Goal: Navigation & Orientation: Find specific page/section

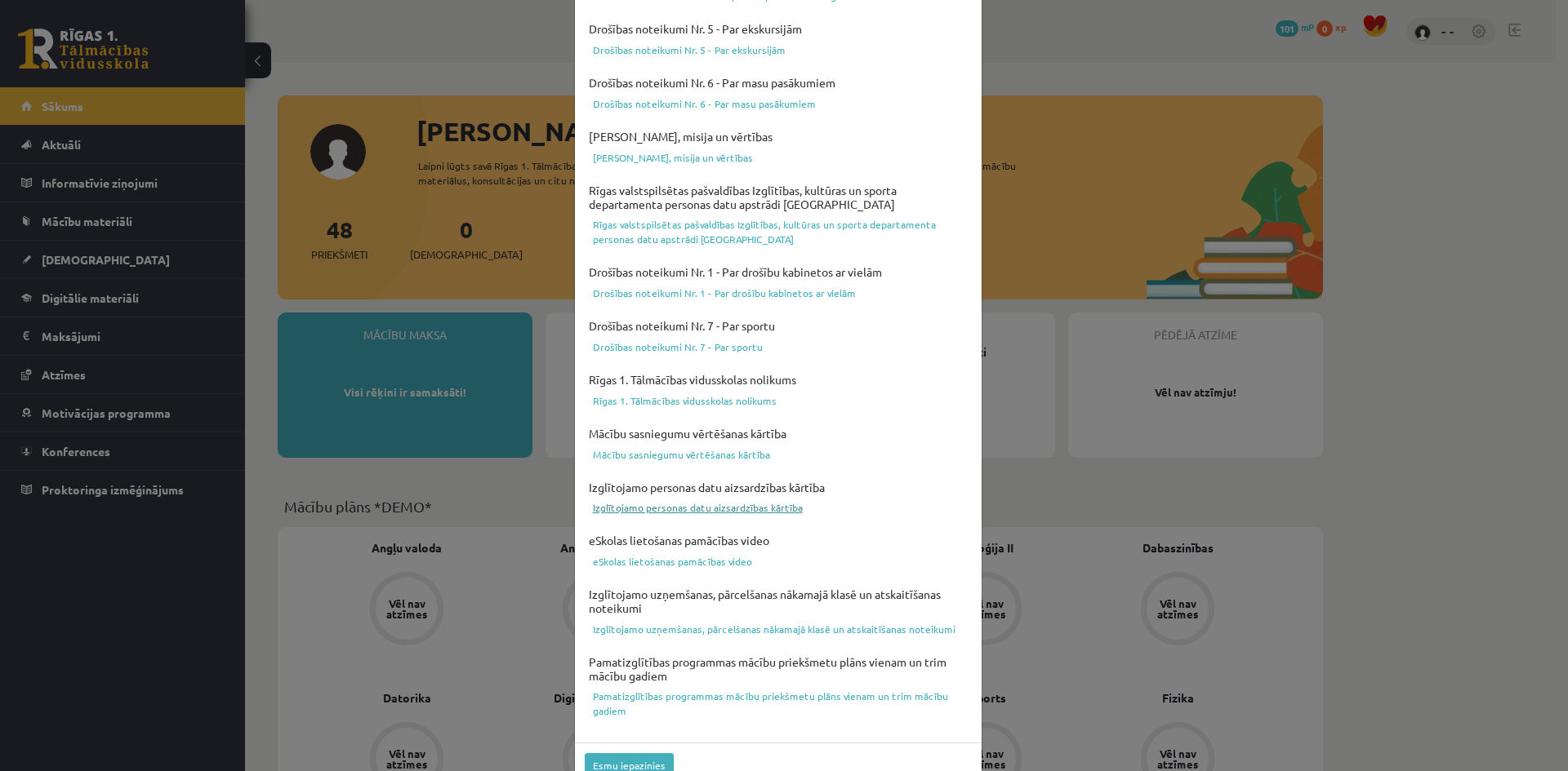
scroll to position [405, 0]
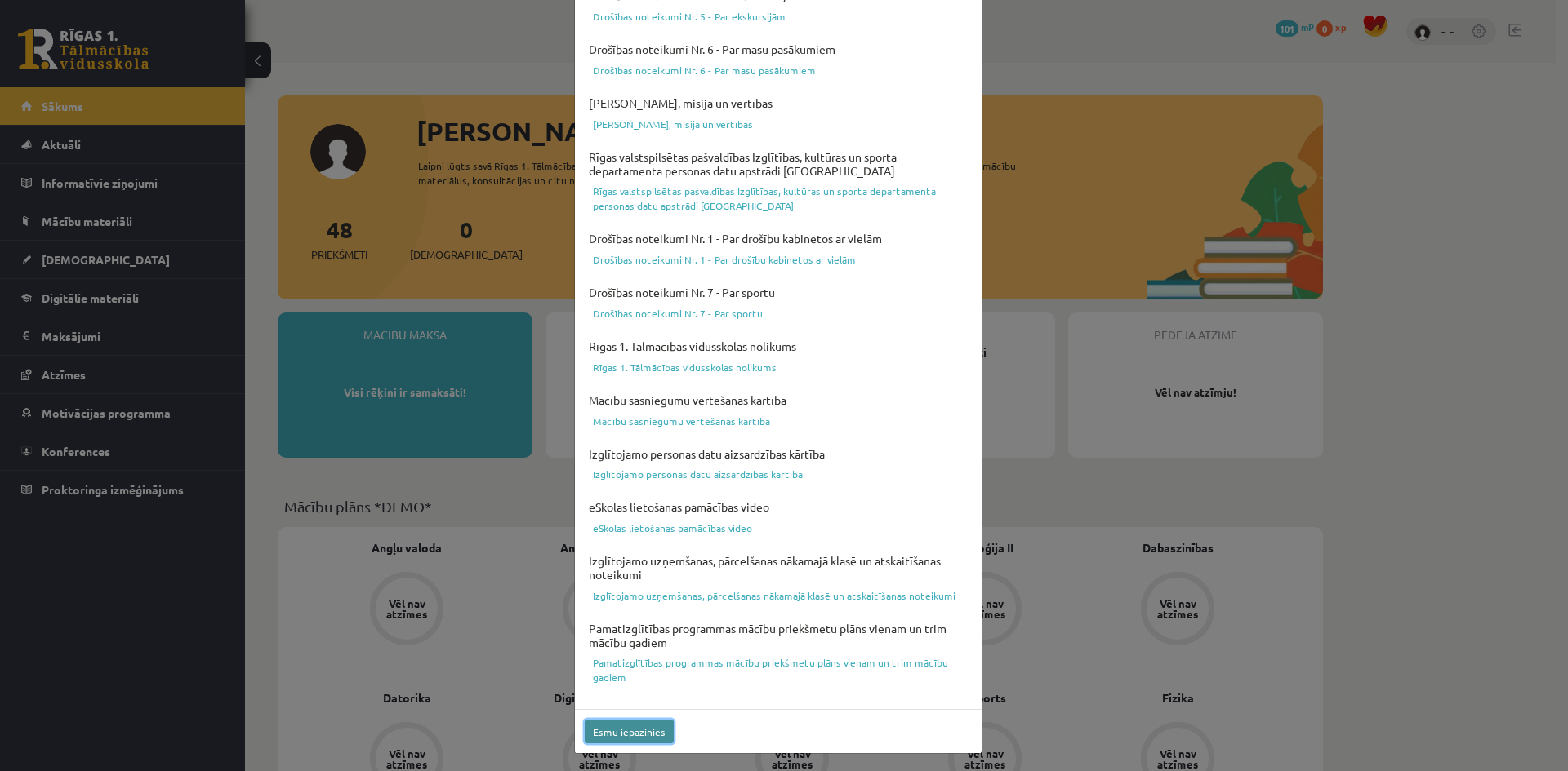
click at [642, 725] on button "Esmu iepazinies" at bounding box center [629, 732] width 89 height 24
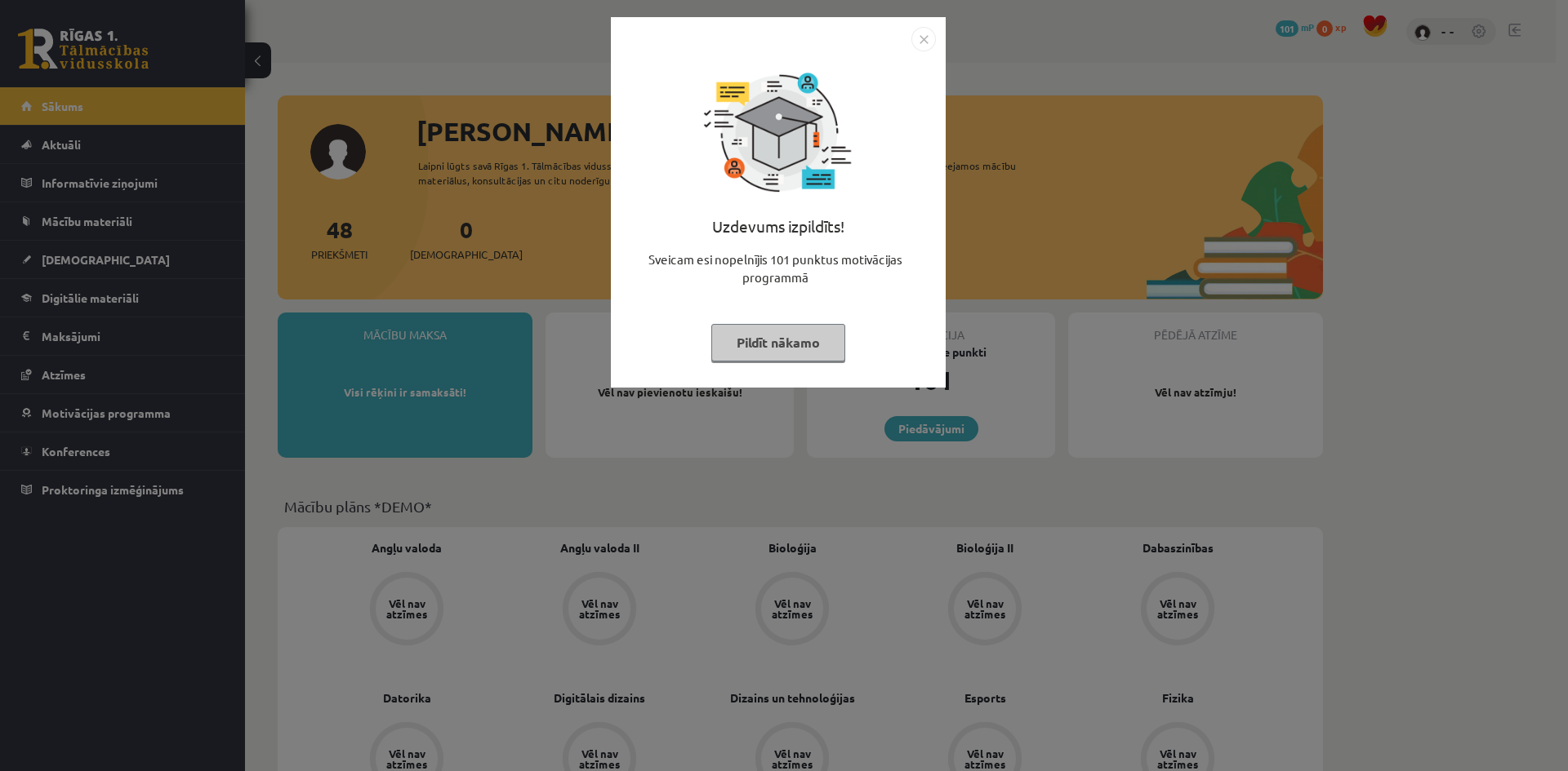
click at [921, 45] on img "Close" at bounding box center [923, 39] width 24 height 24
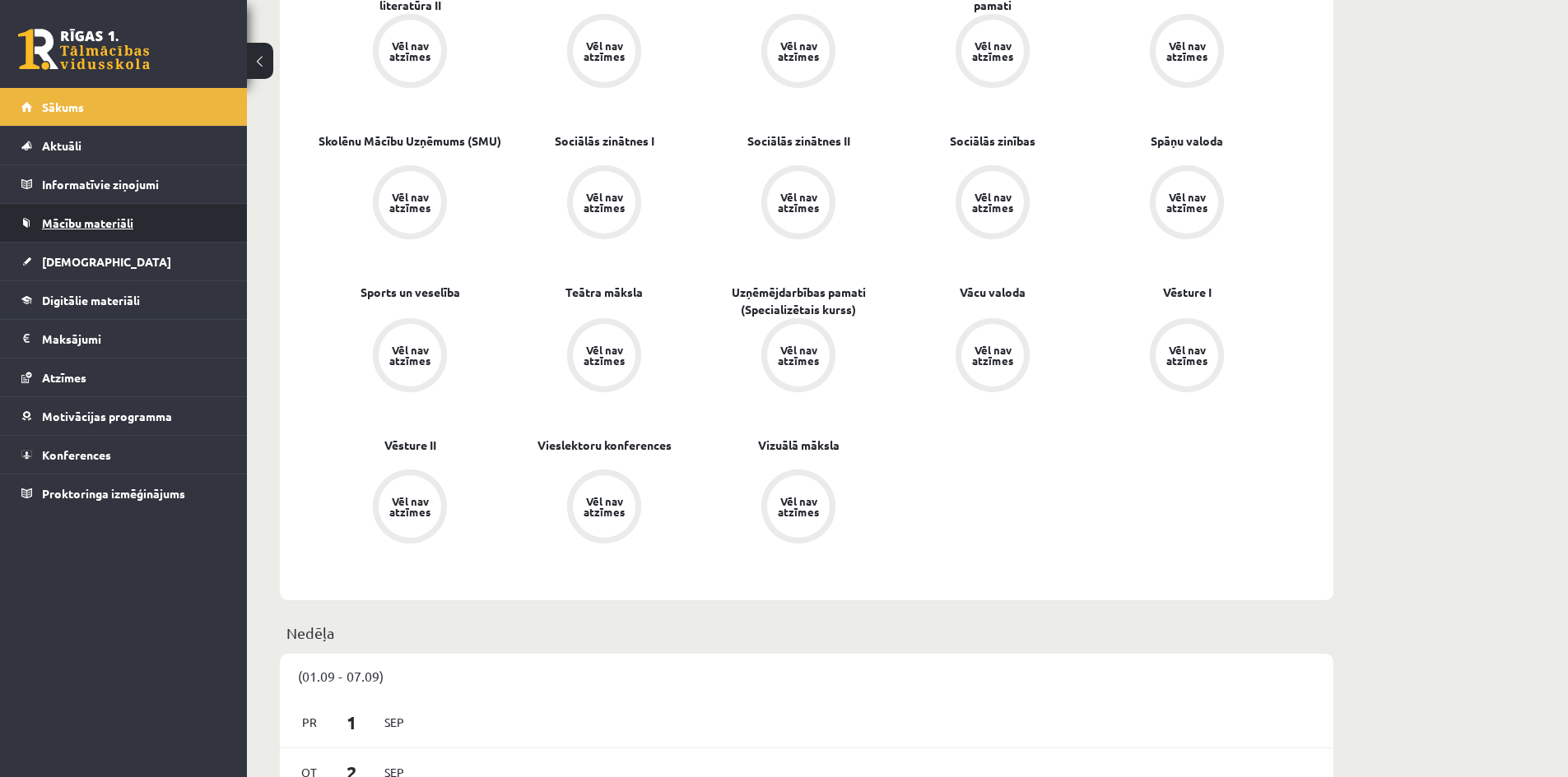
scroll to position [1481, 0]
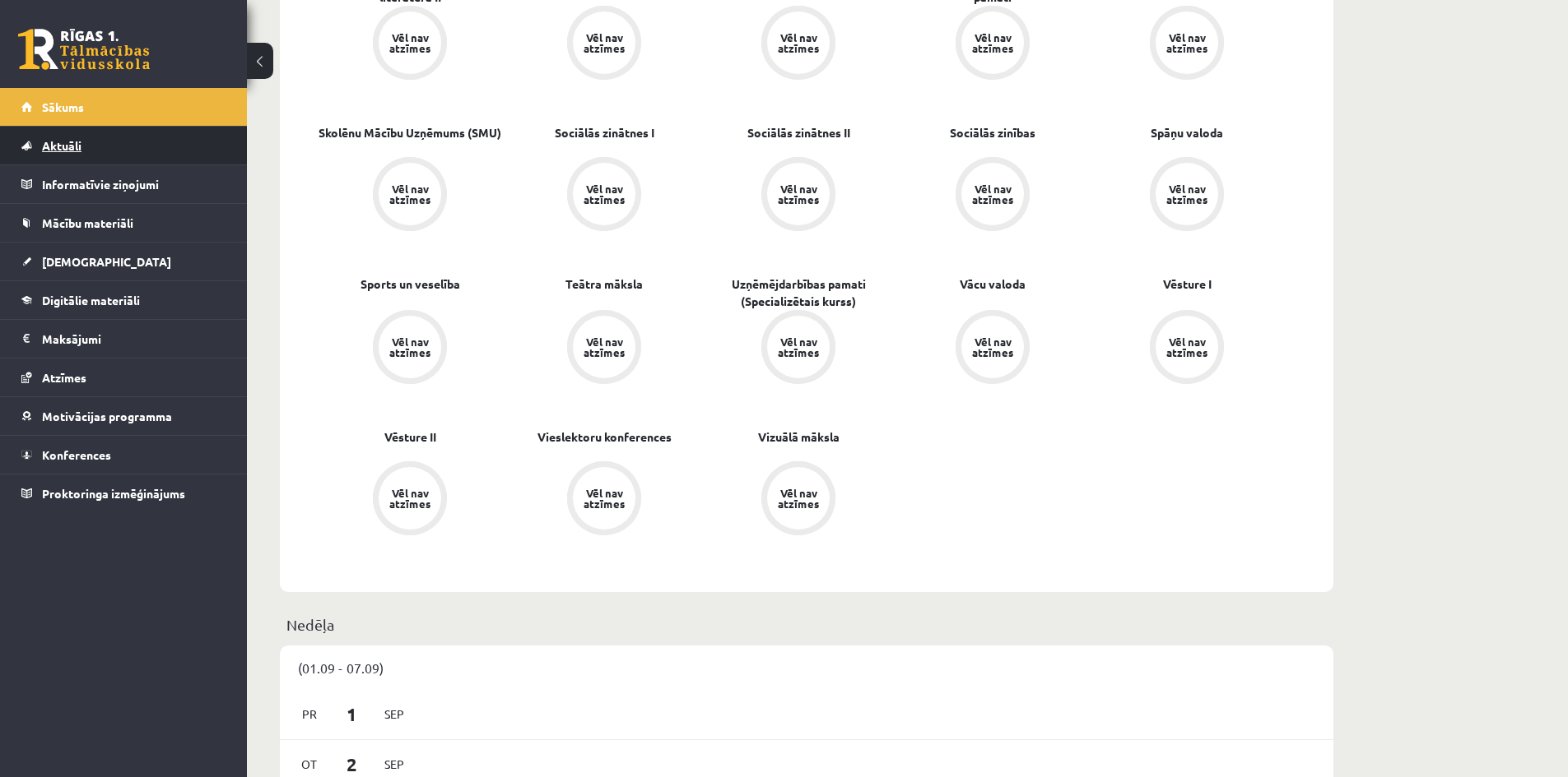
click at [106, 154] on link "Aktuāli" at bounding box center [123, 146] width 205 height 38
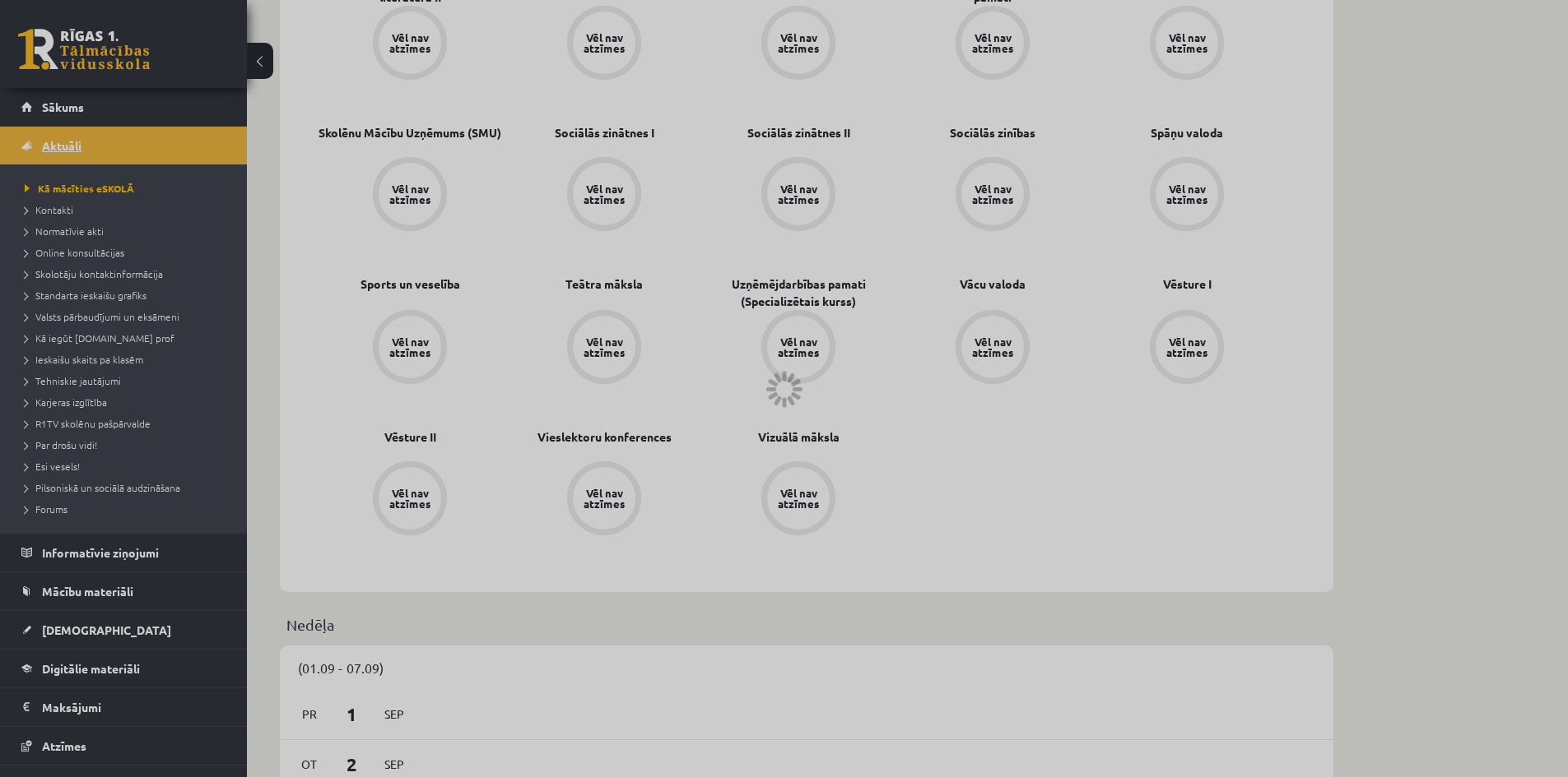
scroll to position [1016, 0]
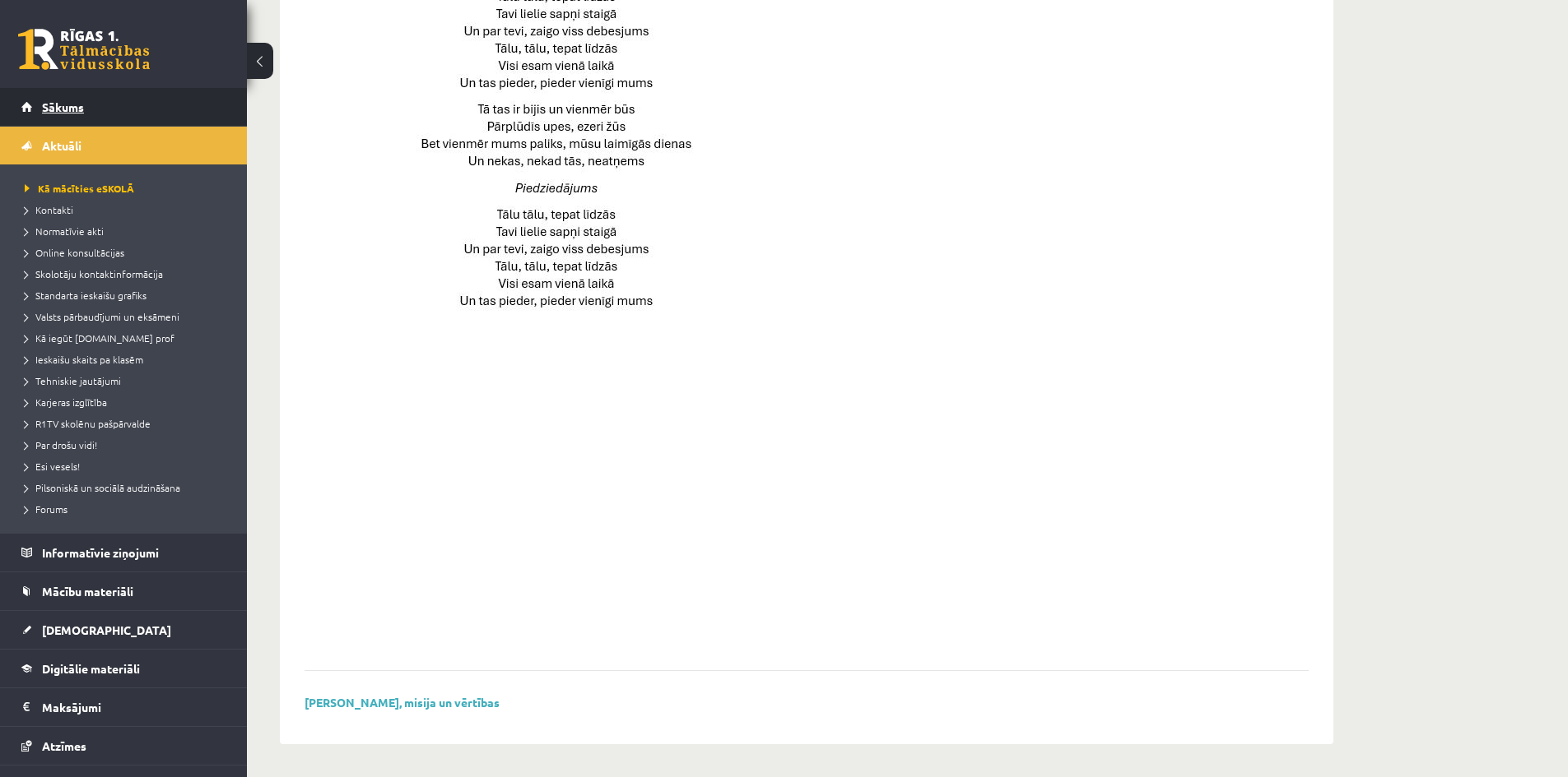
click at [74, 116] on link "Sākums" at bounding box center [123, 107] width 205 height 38
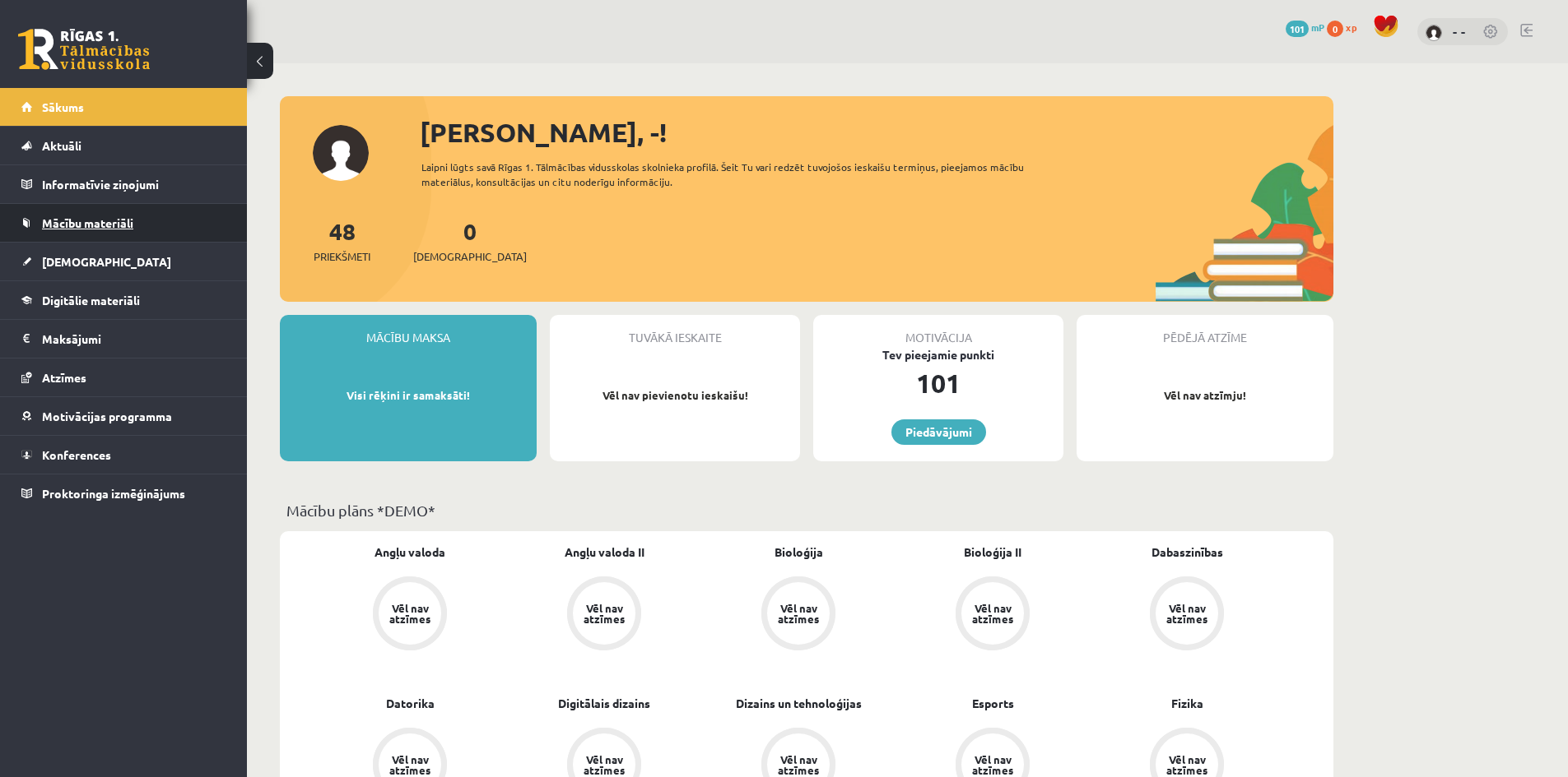
click at [93, 230] on link "Mācību materiāli" at bounding box center [123, 222] width 205 height 38
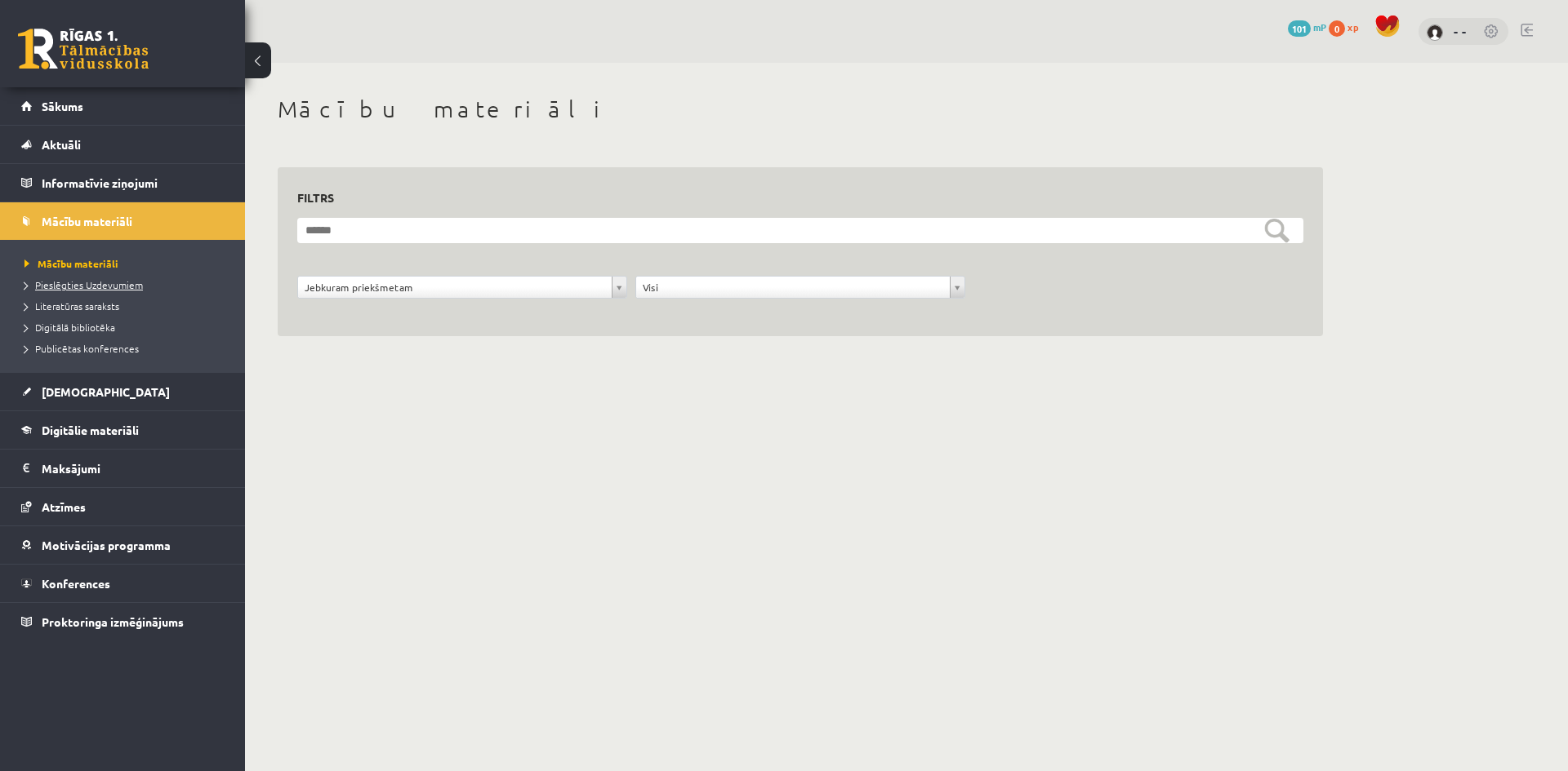
click at [88, 279] on span "Pieslēgties Uzdevumiem" at bounding box center [83, 285] width 118 height 13
click at [1490, 33] on link at bounding box center [1492, 32] width 16 height 16
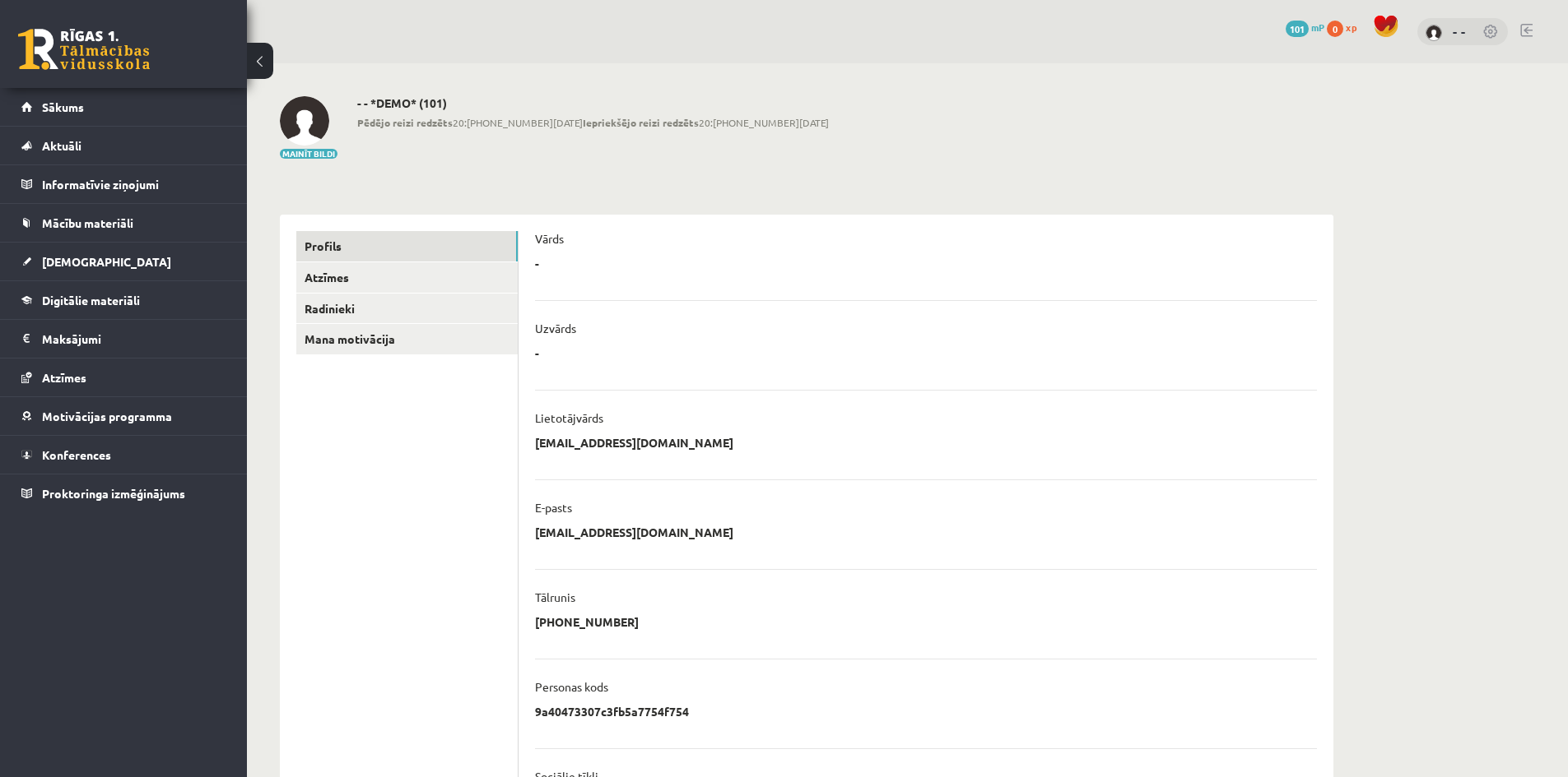
click at [1523, 26] on link at bounding box center [1525, 31] width 13 height 14
